Goal: Transaction & Acquisition: Download file/media

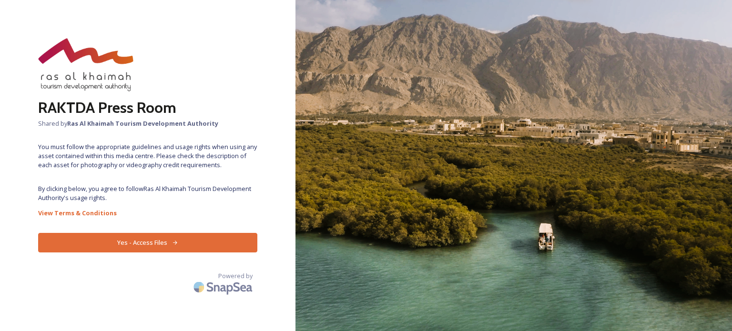
click at [134, 238] on button "Yes - Access Files" at bounding box center [147, 243] width 219 height 20
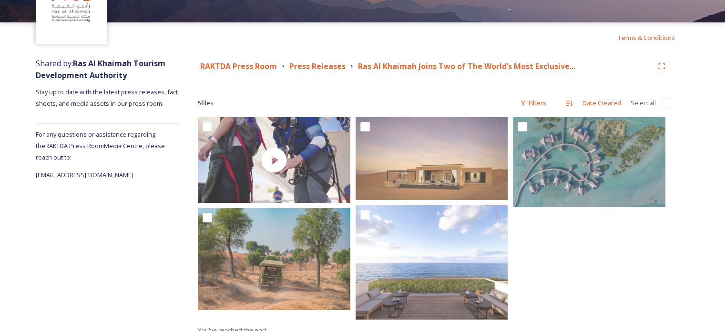
scroll to position [72, 0]
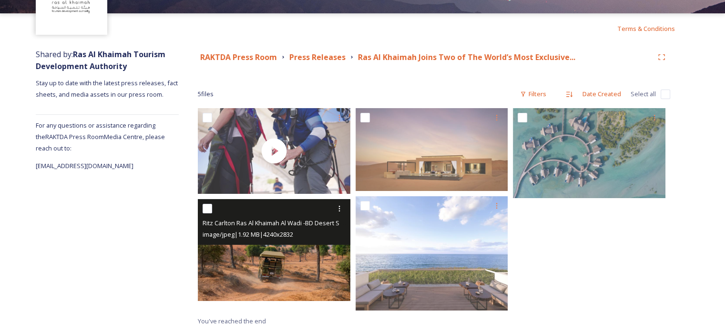
click at [204, 205] on input "checkbox" at bounding box center [208, 209] width 10 height 10
checkbox input "true"
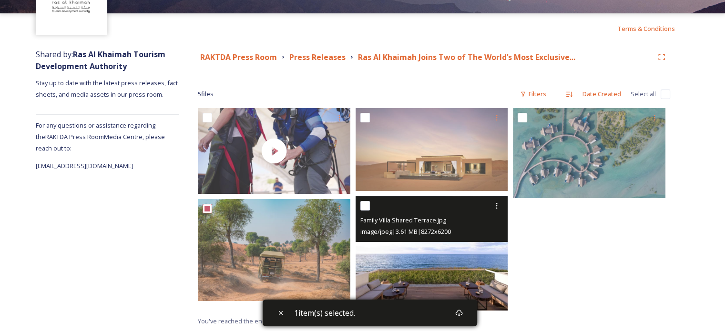
click at [359, 207] on div "Family Villa Shared Terrace.jpg image/jpeg | 3.61 MB | 8272 x 6200" at bounding box center [432, 219] width 153 height 46
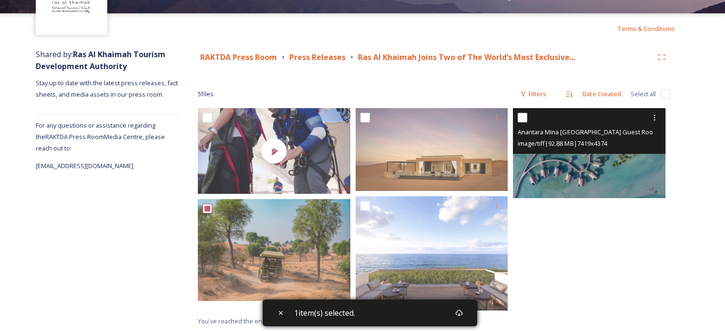
click at [524, 118] on input "checkbox" at bounding box center [523, 118] width 10 height 10
checkbox input "true"
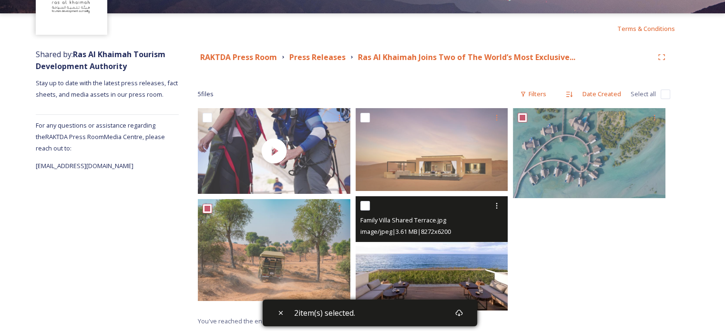
click at [367, 204] on input "checkbox" at bounding box center [365, 206] width 10 height 10
checkbox input "true"
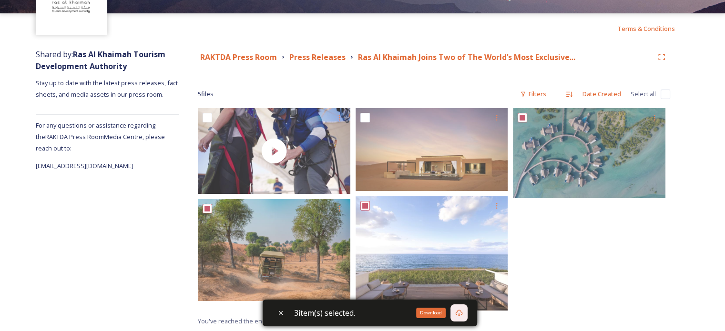
click at [460, 314] on icon at bounding box center [459, 313] width 8 height 8
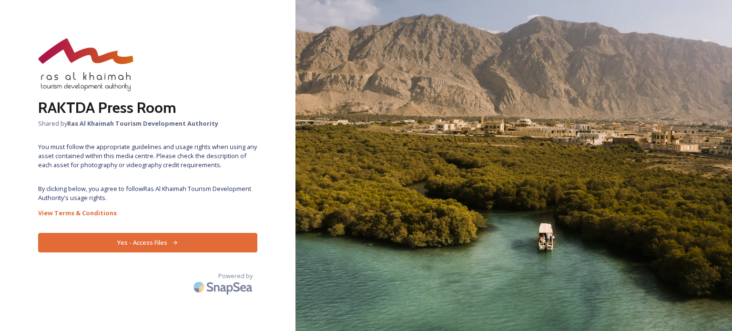
click at [137, 246] on button "Yes - Access Files" at bounding box center [147, 243] width 219 height 20
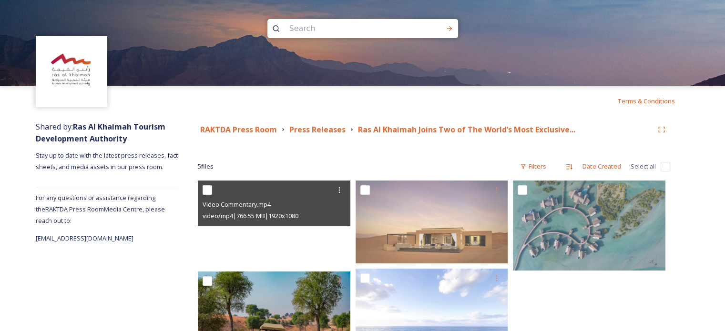
scroll to position [72, 0]
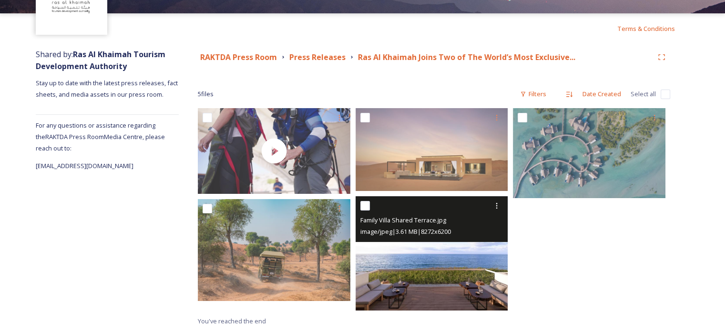
click at [365, 205] on input "checkbox" at bounding box center [365, 206] width 10 height 10
checkbox input "true"
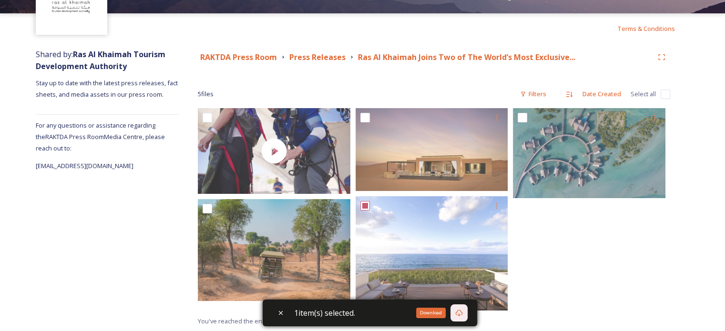
click at [458, 315] on icon at bounding box center [459, 313] width 8 height 8
drag, startPoint x: 584, startPoint y: 255, endPoint x: 543, endPoint y: 208, distance: 62.2
click at [584, 255] on div at bounding box center [591, 211] width 157 height 207
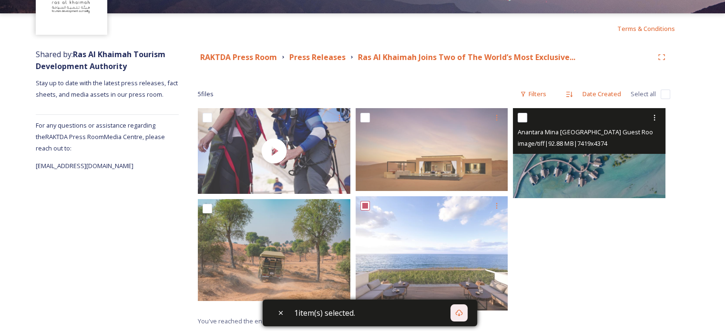
click at [525, 117] on input "checkbox" at bounding box center [523, 118] width 10 height 10
checkbox input "true"
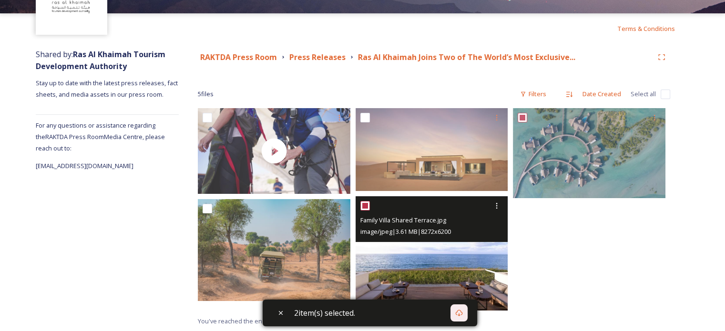
click at [363, 206] on input "checkbox" at bounding box center [365, 206] width 10 height 10
checkbox input "false"
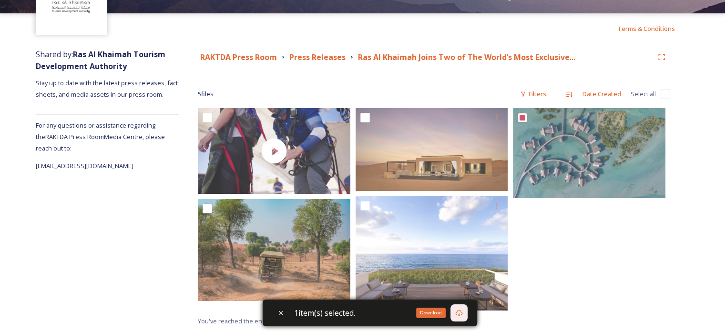
click at [456, 312] on div "Download" at bounding box center [458, 313] width 17 height 17
click at [559, 23] on div "Terms & Conditions" at bounding box center [362, 28] width 725 height 31
click at [463, 313] on icon at bounding box center [459, 313] width 8 height 8
click at [584, 25] on div "Terms & Conditions" at bounding box center [362, 28] width 725 height 31
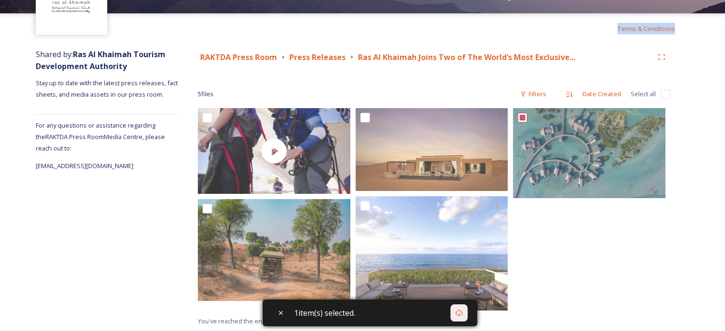
click at [584, 25] on div "Terms & Conditions" at bounding box center [362, 28] width 725 height 31
drag, startPoint x: 505, startPoint y: 33, endPoint x: 504, endPoint y: 27, distance: 6.4
click at [503, 27] on div "Terms & Conditions" at bounding box center [362, 28] width 725 height 31
